Goal: Contribute content: Contribute content

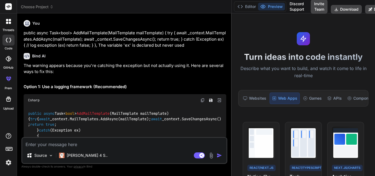
scroll to position [249, 0]
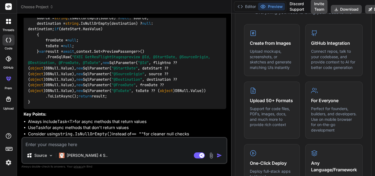
click at [73, 142] on textarea at bounding box center [124, 143] width 204 height 10
paste textarea "function validateUserPassword() { let isValid = true; // Validate password cons…"
type textarea "function validateUserPassword() { let isValid = true; // Validate password cons…"
type textarea "x"
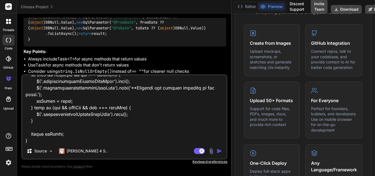
type textarea "function validateUserPassword() { let isValid = true; // Validate password cons…"
type textarea "x"
type textarea "function validateUserPassword() { let isValid = true; // Validate password cons…"
type textarea "x"
type textarea "function validateUserPassword() { let isValid = true; // Validate password cons…"
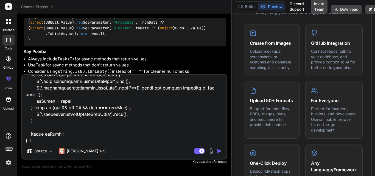
type textarea "x"
type textarea "function validateUserPassword() { let isValid = true; // Validate password cons…"
type textarea "x"
type textarea "function validateUserPassword() { let isValid = true; // Validate password cons…"
type textarea "x"
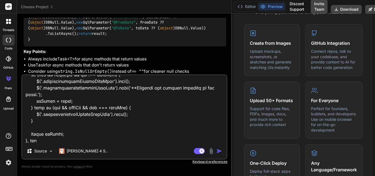
type textarea "function validateUserPassword() { let isValid = true; // Validate password cons…"
type textarea "x"
type textarea "function validateUserPassword() { let isValid = true; // Validate password cons…"
type textarea "x"
type textarea "function validateUserPassword() { let isValid = true; // Validate password cons…"
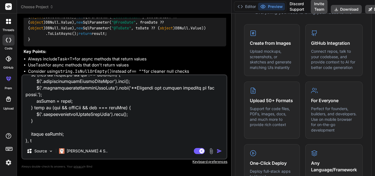
type textarea "x"
type textarea "function validateUserPassword() { let isValid = true; // Validate password cons…"
type textarea "x"
type textarea "function validateUserPassword() { let isValid = true; // Validate password cons…"
type textarea "x"
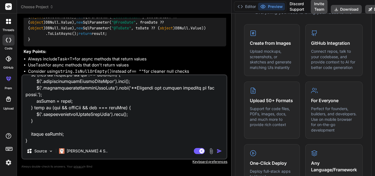
type textarea "function validateUserPassword() { let isValid = true; // Validate password cons…"
type textarea "x"
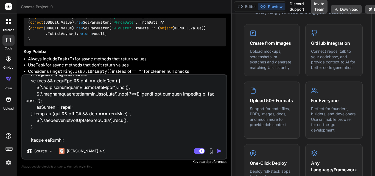
type textarea "function validateUserPassword() { let isValid = true; // Validate password cons…"
type textarea "x"
type textarea "function validateUserPassword() { let isValid = true; // Validate password cons…"
type textarea "x"
type textarea "function validateUserPassword() { let isValid = true; // Validate password cons…"
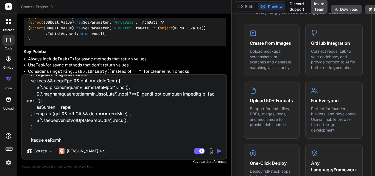
type textarea "x"
type textarea "function validateUserPassword() { let isValid = true; // Validate password cons…"
type textarea "x"
type textarea "function validateUserPassword() { let isValid = true; // Validate password cons…"
type textarea "x"
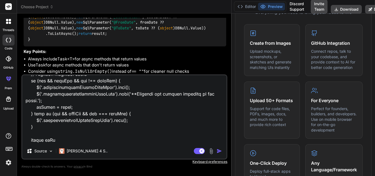
type textarea "function validateUserPassword() { let isValid = true; // Validate password cons…"
type textarea "x"
type textarea "function validateUserPassword() { let isValid = true; // Validate password cons…"
type textarea "x"
type textarea "function validateUserPassword() { let isValid = true; // Validate password cons…"
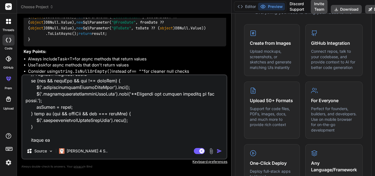
type textarea "x"
type textarea "function validateUserPassword() { let isValid = true; // Validate password cons…"
type textarea "x"
type textarea "function validateUserPassword() { let isValid = true; // Validate password cons…"
type textarea "x"
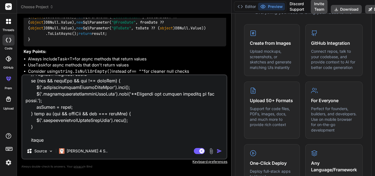
type textarea "function validateUserPassword() { let isValid = true; // Validate password cons…"
type textarea "x"
type textarea "function validateUserPassword() { let isValid = true; // Validate password cons…"
type textarea "x"
type textarea "function validateUserPassword() { let isValid = true; // Validate password cons…"
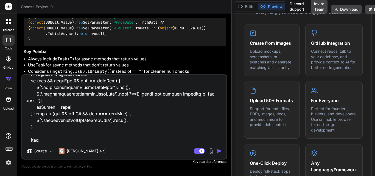
type textarea "x"
type textarea "function validateUserPassword() { let isValid = true; // Validate password cons…"
type textarea "x"
type textarea "function validateUserPassword() { let isValid = true; // Validate password cons…"
type textarea "x"
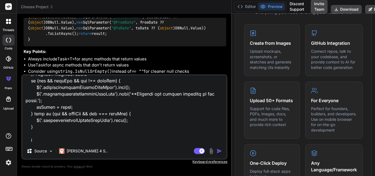
type textarea "function validateUserPassword() { let isValid = true; // Validate password cons…"
type textarea "x"
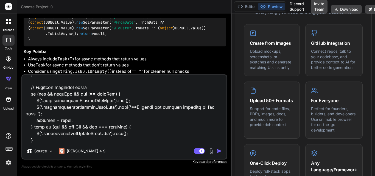
type textarea "function validateUserPassword() { let isValid = true; // Validate password cons…"
type textarea "x"
type textarea "function validateUserPassword() { let isValid = true; // Validate password cons…"
type textarea "x"
type textarea "function validateUserPassword() { let isValid = true; // Validate password cons…"
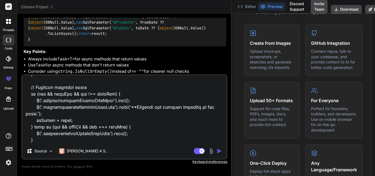
type textarea "x"
type textarea "function validateUserPassword() { let isValid = true; // Validate password cons…"
type textarea "x"
type textarea "function validateUserPassword() { let isValid = true; // Validate password cons…"
type textarea "x"
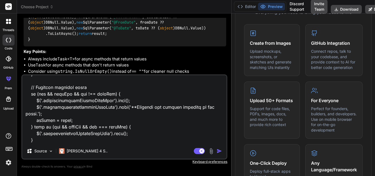
type textarea "function validateUserPassword() { let isValid = true; // Validate password cons…"
type textarea "x"
type textarea "function validateUserPassword() { let isValid = true; // Validate password cons…"
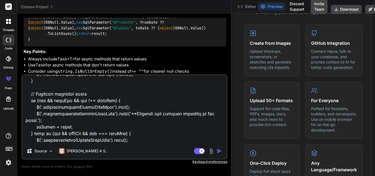
type textarea "x"
type textarea "function validateUserPassword() { let isValid = true; // Validate password cons…"
type textarea "x"
type textarea "function validateUserPassword() { let isValid = true; // Validate password cons…"
type textarea "x"
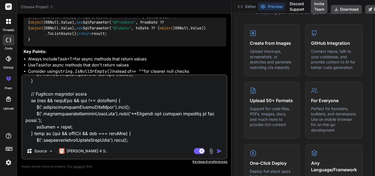
type textarea "function validateUserPassword() { let isValid = true; // Validate password cons…"
type textarea "x"
type textarea "function validateUserPassword() { let isValid = true; // Validate password cons…"
type textarea "x"
type textarea "function validateUserPassword() { let isValid = true; // Validate password cons…"
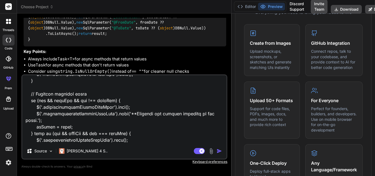
type textarea "x"
type textarea "function validateUserPassword() { let isValid = true; // Validate password cons…"
type textarea "x"
type textarea "function validateUserPassword() { let isValid = true; // Validate password cons…"
type textarea "x"
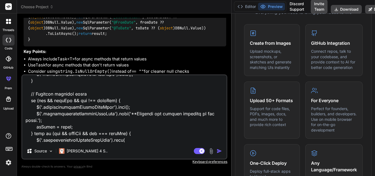
type textarea "function validateUserPassword() { let isValid = true; // Validate password cons…"
type textarea "x"
type textarea "function validateUserPassword() { let isValid = true; // Validate password cons…"
type textarea "x"
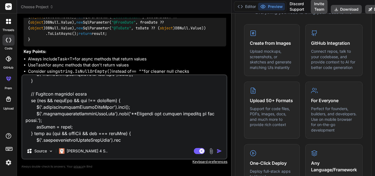
type textarea "function validateUserPassword() { let isValid = true; // Validate password cons…"
type textarea "x"
type textarea "function validateUserPassword() { let isValid = true; // Validate password cons…"
type textarea "x"
type textarea "function validateUserPassword() { let isValid = true; // Validate password cons…"
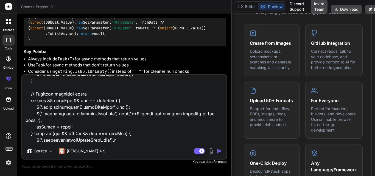
type textarea "x"
type textarea "function validateUserPassword() { let isValid = true; // Validate password cons…"
type textarea "x"
type textarea "function validateUserPassword() { let isValid = true; // Validate password cons…"
type textarea "x"
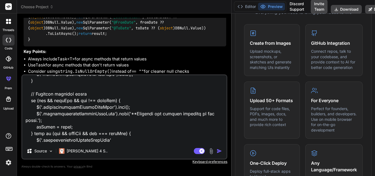
type textarea "function validateUserPassword() { let isValid = true; // Validate password cons…"
type textarea "x"
type textarea "function validateUserPassword() { let isValid = true; // Validate password cons…"
type textarea "x"
type textarea "function validateUserPassword() { let isValid = true; // Validate password cons…"
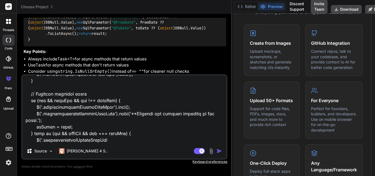
type textarea "x"
type textarea "function validateUserPassword() { let isValid = true; // Validate password cons…"
type textarea "x"
type textarea "function validateUserPassword() { let isValid = true; // Validate password cons…"
type textarea "x"
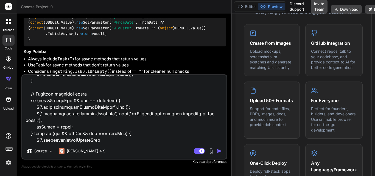
type textarea "function validateUserPassword() { let isValid = true; // Validate password cons…"
type textarea "x"
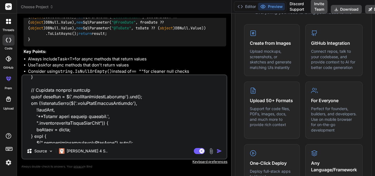
scroll to position [0, 0]
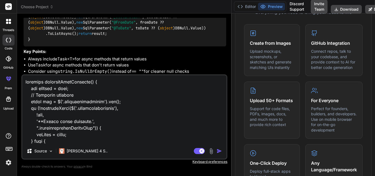
drag, startPoint x: 114, startPoint y: 136, endPoint x: 6, endPoint y: 69, distance: 126.7
click at [6, 69] on div "threads code GitHub prem Upload Choose Project Created with Pixso. Bind AI Web …" at bounding box center [187, 88] width 375 height 176
type textarea "x"
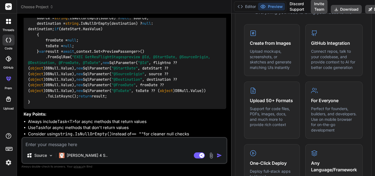
click at [49, 145] on textarea at bounding box center [124, 143] width 204 height 10
paste textarea "<div class="col-lg-12"> <div class="mb-4 pwd-div"> <label class="form-label fw-…"
type textarea "<div class="col-lg-12"> <div class="mb-4 pwd-div"> <label class="form-label fw-…"
type textarea "x"
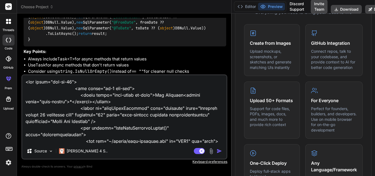
scroll to position [132, 0]
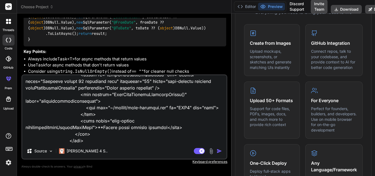
type textarea "<div class="col-lg-12"> <div class="mb-4 pwd-div"> <label class="form-label fw-…"
type textarea "x"
type textarea "<div class="col-lg-12"> <div class="mb-4 pwd-div"> <label class="form-label fw-…"
type textarea "x"
type textarea "<div class="col-lg-12"> <div class="mb-4 pwd-div"> <label class="form-label fw-…"
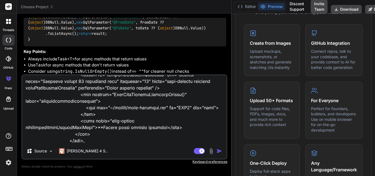
type textarea "x"
type textarea "<div class="col-lg-12"> <div class="mb-4 pwd-div"> <label class="form-label fw-…"
type textarea "x"
type textarea "<div class="col-lg-12"> <div class="mb-4 pwd-div"> <label class="form-label fw-…"
type textarea "x"
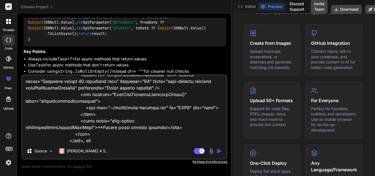
type textarea "<div class="col-lg-12"> <div class="mb-4 pwd-div"> <label class="form-label fw-…"
type textarea "x"
type textarea "<div class="col-lg-12"> <div class="mb-4 pwd-div"> <label class="form-label fw-…"
type textarea "x"
type textarea "<div class="col-lg-12"> <div class="mb-4 pwd-div"> <label class="form-label fw-…"
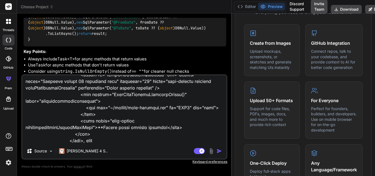
type textarea "x"
type textarea "<div class="col-lg-12"> <div class="mb-4 pwd-div"> <label class="form-label fw-…"
type textarea "x"
type textarea "<div class="col-lg-12"> <div class="mb-4 pwd-div"> <label class="form-label fw-…"
type textarea "x"
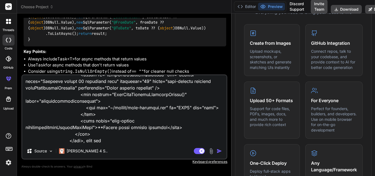
type textarea "<div class="col-lg-12"> <div class="mb-4 pwd-div"> <label class="form-label fw-…"
type textarea "x"
type textarea "<div class="col-lg-12"> <div class="mb-4 pwd-div"> <label class="form-label fw-…"
type textarea "x"
type textarea "<div class="col-lg-12"> <div class="mb-4 pwd-div"> <label class="form-label fw-…"
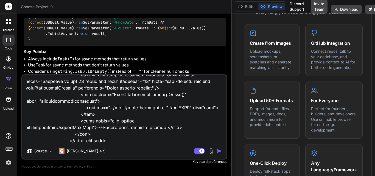
type textarea "x"
type textarea "<div class="col-lg-12"> <div class="mb-4 pwd-div"> <label class="form-label fw-…"
type textarea "x"
type textarea "<div class="col-lg-12"> <div class="mb-4 pwd-div"> <label class="form-label fw-…"
type textarea "x"
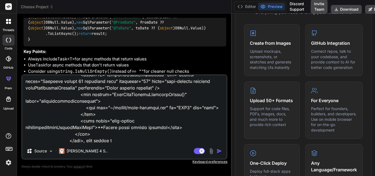
type textarea "<div class="col-lg-12"> <div class="mb-4 pwd-div"> <label class="form-label fw-…"
type textarea "x"
type textarea "<div class="col-lg-12"> <div class="mb-4 pwd-div"> <label class="form-label fw-…"
type textarea "x"
type textarea "<div class="col-lg-12"> <div class="mb-4 pwd-div"> <label class="form-label fw-…"
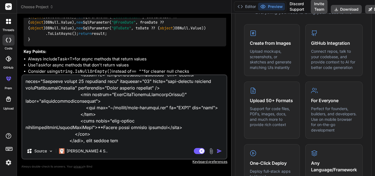
type textarea "x"
type textarea "<div class="col-lg-12"> <div class="mb-4 pwd-div"> <label class="form-label fw-…"
type textarea "x"
type textarea "<div class="col-lg-12"> <div class="mb-4 pwd-div"> <label class="form-label fw-…"
type textarea "x"
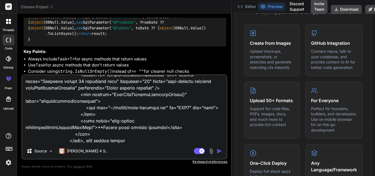
type textarea "<div class="col-lg-12"> <div class="mb-4 pwd-div"> <label class="form-label fw-…"
type textarea "x"
type textarea "<div class="col-lg-12"> <div class="mb-4 pwd-div"> <label class="form-label fw-…"
type textarea "x"
type textarea "<div class="col-lg-12"> <div class="mb-4 pwd-div"> <label class="form-label fw-…"
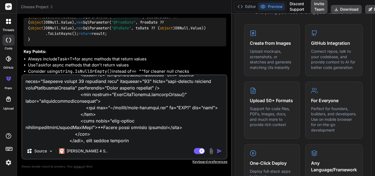
type textarea "x"
type textarea "<div class="col-lg-12"> <div class="mb-4 pwd-div"> <label class="form-label fw-…"
type textarea "x"
type textarea "<div class="col-lg-12"> <div class="mb-4 pwd-div"> <label class="form-label fw-…"
type textarea "x"
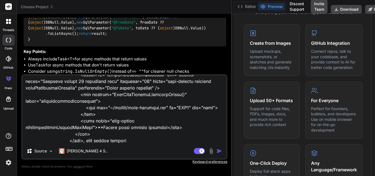
type textarea "<div class="col-lg-12"> <div class="mb-4 pwd-div"> <label class="form-label fw-…"
type textarea "x"
type textarea "<div class="col-lg-12"> <div class="mb-4 pwd-div"> <label class="form-label fw-…"
type textarea "x"
type textarea "<div class="col-lg-12"> <div class="mb-4 pwd-div"> <label class="form-label fw-…"
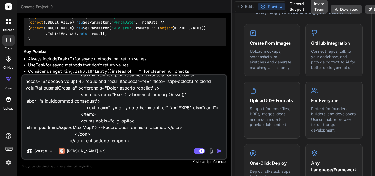
type textarea "x"
type textarea "<div class="col-lg-12"> <div class="mb-4 pwd-div"> <label class="form-label fw-…"
type textarea "x"
type textarea "<div class="col-lg-12"> <div class="mb-4 pwd-div"> <label class="form-label fw-…"
type textarea "x"
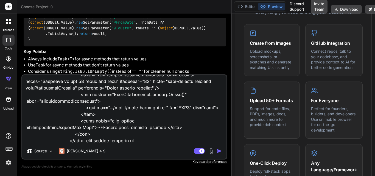
type textarea "<div class="col-lg-12"> <div class="mb-4 pwd-div"> <label class="form-label fw-…"
type textarea "x"
type textarea "<div class="col-lg-12"> <div class="mb-4 pwd-div"> <label class="form-label fw-…"
type textarea "x"
type textarea "<div class="col-lg-12"> <div class="mb-4 pwd-div"> <label class="form-label fw-…"
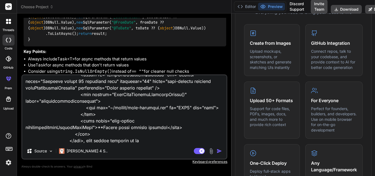
type textarea "x"
type textarea "<div class="col-lg-12"> <div class="mb-4 pwd-div"> <label class="form-label fw-…"
type textarea "x"
type textarea "<div class="col-lg-12"> <div class="mb-4 pwd-div"> <label class="form-label fw-…"
type textarea "x"
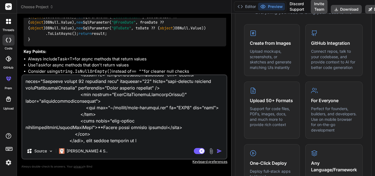
type textarea "<div class="col-lg-12"> <div class="mb-4 pwd-div"> <label class="form-label fw-…"
type textarea "x"
type textarea "<div class="col-lg-12"> <div class="mb-4 pwd-div"> <label class="form-label fw-…"
type textarea "x"
type textarea "<div class="col-lg-12"> <div class="mb-4 pwd-div"> <label class="form-label fw-…"
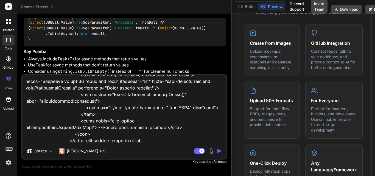
type textarea "x"
type textarea "<div class="col-lg-12"> <div class="mb-4 pwd-div"> <label class="form-label fw-…"
type textarea "x"
type textarea "<div class="col-lg-12"> <div class="mb-4 pwd-div"> <label class="form-label fw-…"
type textarea "x"
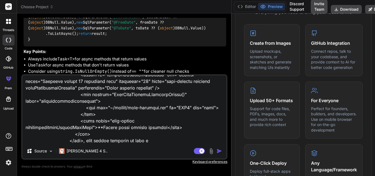
type textarea "<div class="col-lg-12"> <div class="mb-4 pwd-div"> <label class="form-label fw-…"
type textarea "x"
type textarea "<div class="col-lg-12"> <div class="mb-4 pwd-div"> <label class="form-label fw-…"
type textarea "x"
type textarea "<div class="col-lg-12"> <div class="mb-4 pwd-div"> <label class="form-label fw-…"
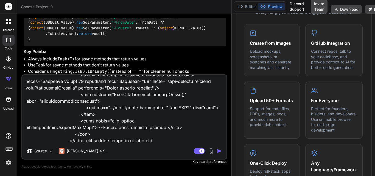
type textarea "x"
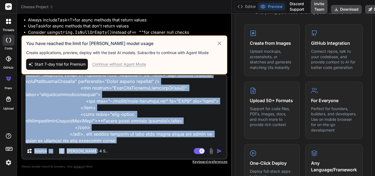
drag, startPoint x: 114, startPoint y: 146, endPoint x: 95, endPoint y: 132, distance: 24.0
click at [95, 132] on div "Source Claude 4 S.. Agent Mode. When this toggle is activated, AI automatically…" at bounding box center [124, 116] width 206 height 85
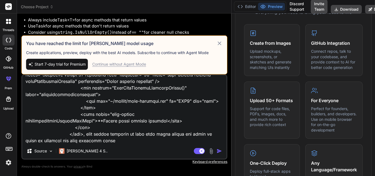
click at [108, 140] on textarea at bounding box center [124, 109] width 204 height 68
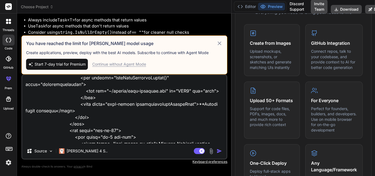
scroll to position [0, 0]
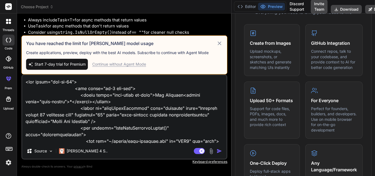
drag, startPoint x: 108, startPoint y: 141, endPoint x: 0, endPoint y: 84, distance: 122.2
click at [0, 84] on div "threads code GitHub prem Upload Choose Project Created with Pixso. Bind AI Web …" at bounding box center [187, 88] width 375 height 176
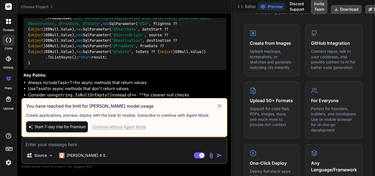
scroll to position [2672, 0]
